Goal: Information Seeking & Learning: Learn about a topic

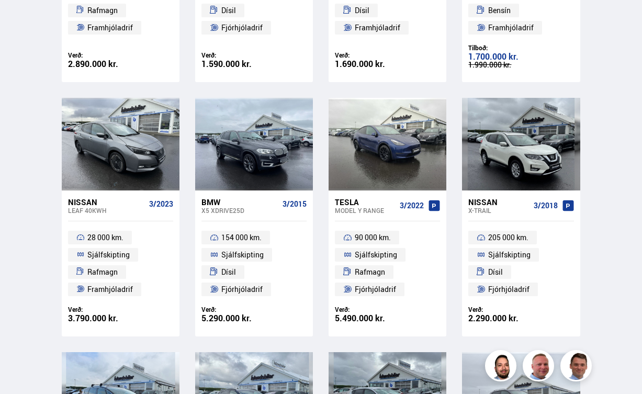
scroll to position [1208, 0]
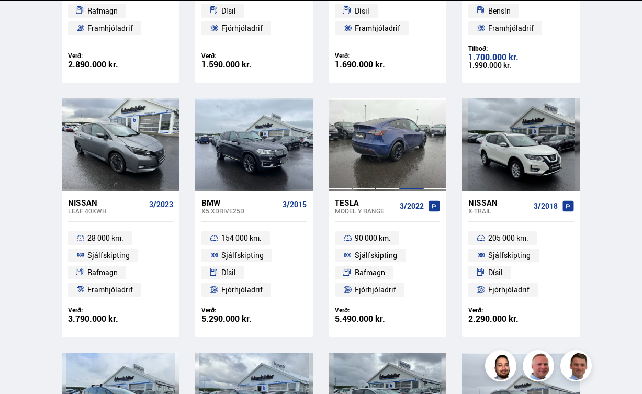
click at [409, 148] on div at bounding box center [412, 144] width 24 height 93
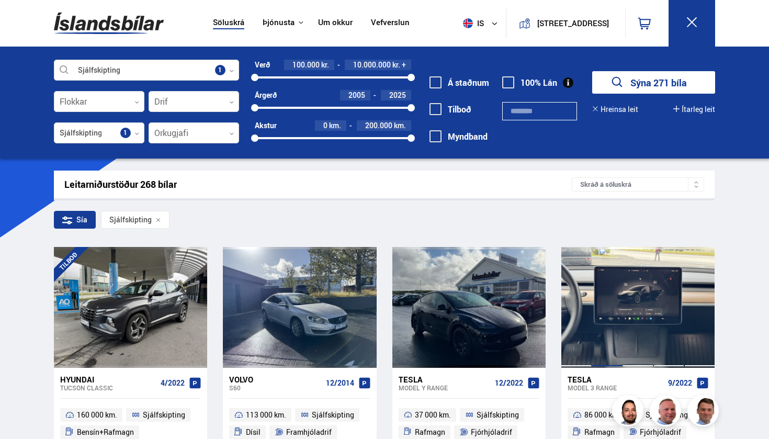
click at [616, 330] on div at bounding box center [607, 307] width 31 height 120
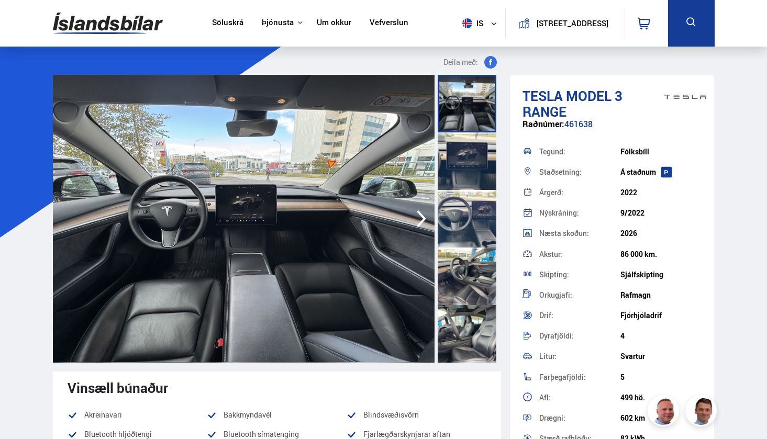
click at [420, 215] on icon "button" at bounding box center [421, 218] width 9 height 17
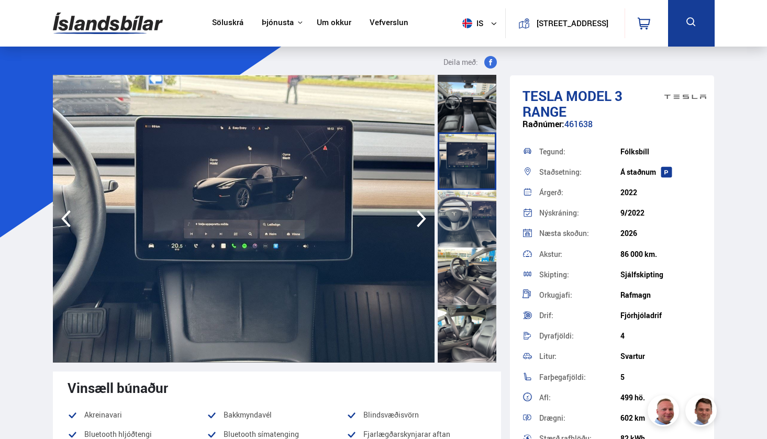
click at [421, 214] on icon "button" at bounding box center [421, 218] width 9 height 17
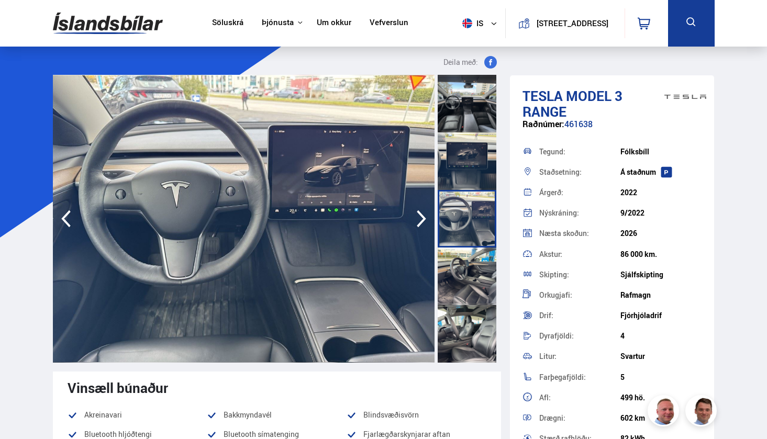
click at [421, 214] on icon "button" at bounding box center [421, 218] width 9 height 17
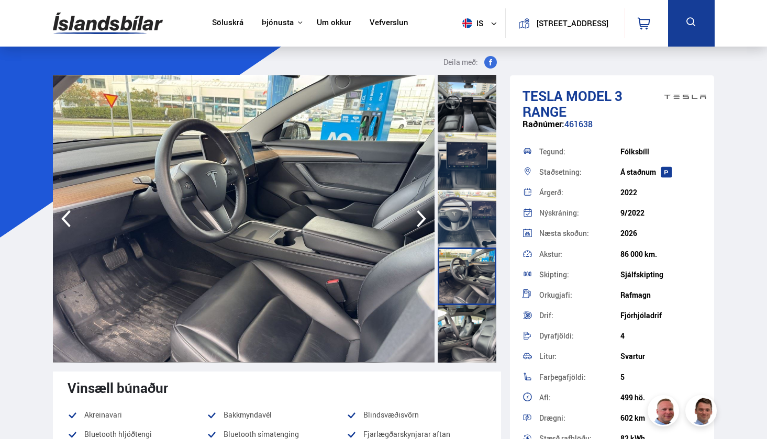
click at [421, 214] on icon "button" at bounding box center [421, 218] width 9 height 17
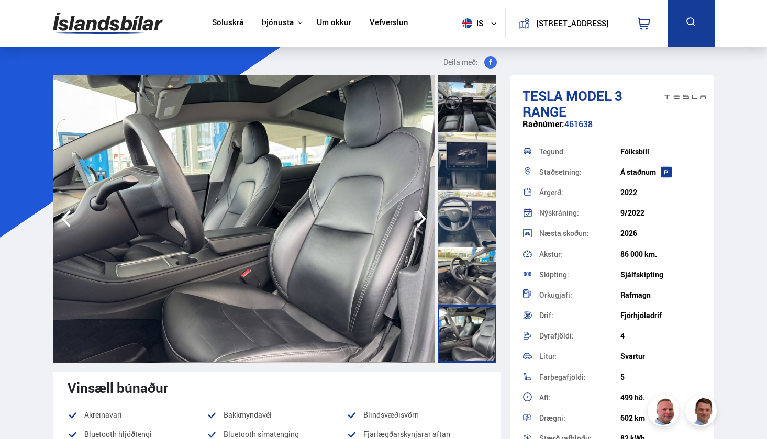
click at [421, 214] on icon "button" at bounding box center [421, 218] width 9 height 17
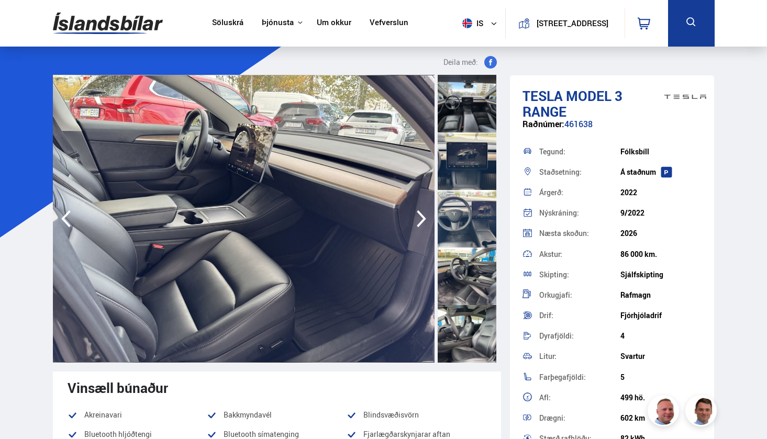
click at [421, 214] on icon "button" at bounding box center [421, 218] width 9 height 17
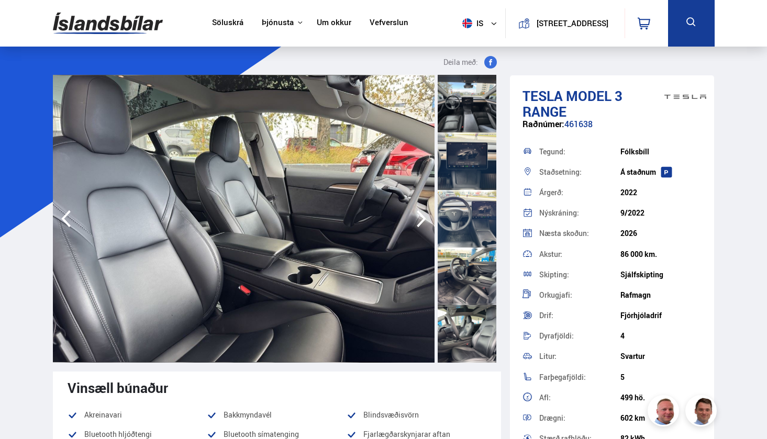
click at [421, 213] on icon "button" at bounding box center [421, 218] width 21 height 25
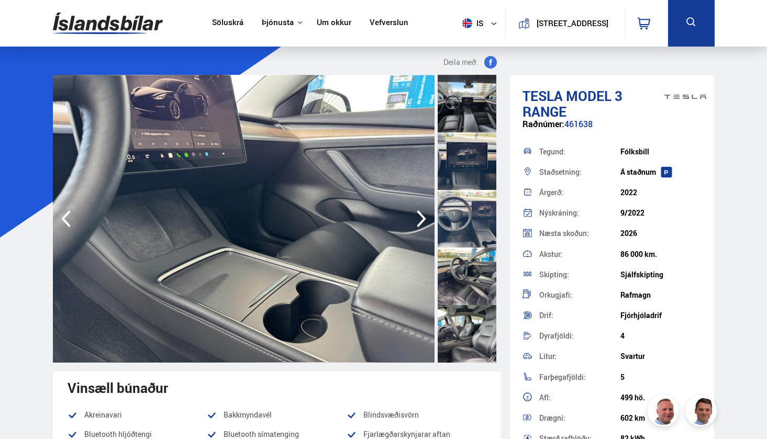
click at [421, 213] on icon "button" at bounding box center [421, 218] width 21 height 25
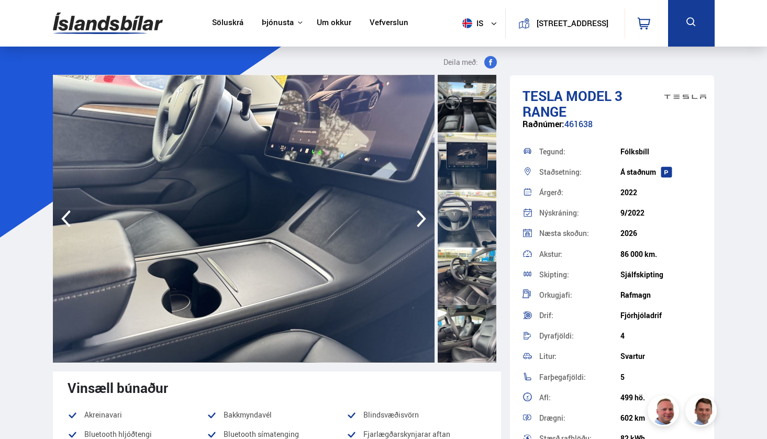
click at [421, 213] on icon "button" at bounding box center [421, 218] width 21 height 25
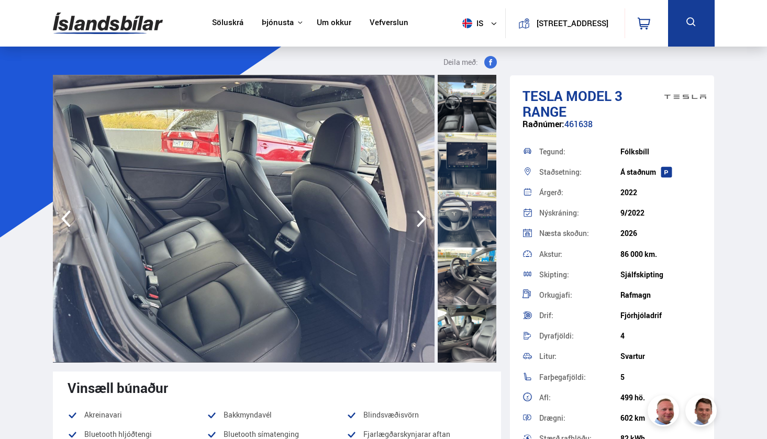
click at [421, 213] on icon "button" at bounding box center [421, 218] width 21 height 25
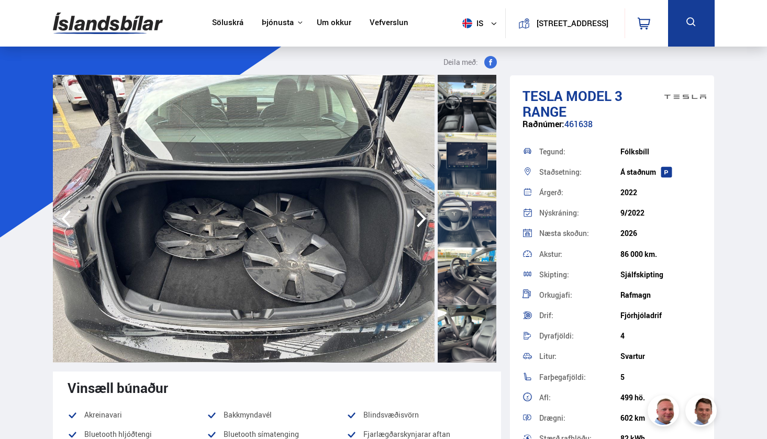
click at [421, 213] on icon "button" at bounding box center [421, 218] width 21 height 25
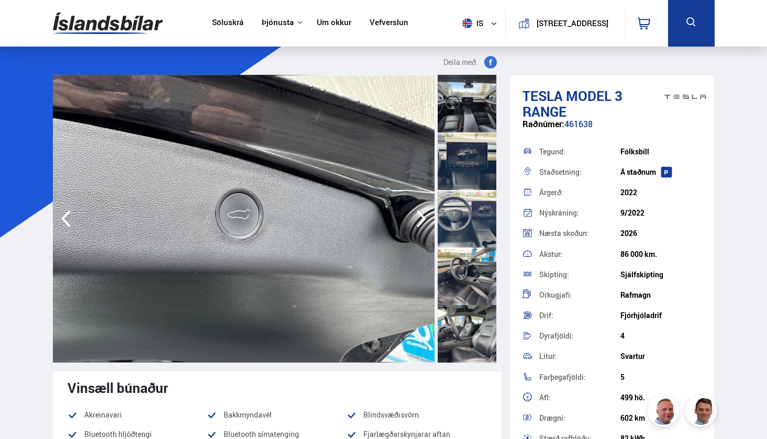
click at [421, 213] on icon "button" at bounding box center [421, 218] width 21 height 25
